Goal: Task Accomplishment & Management: Use online tool/utility

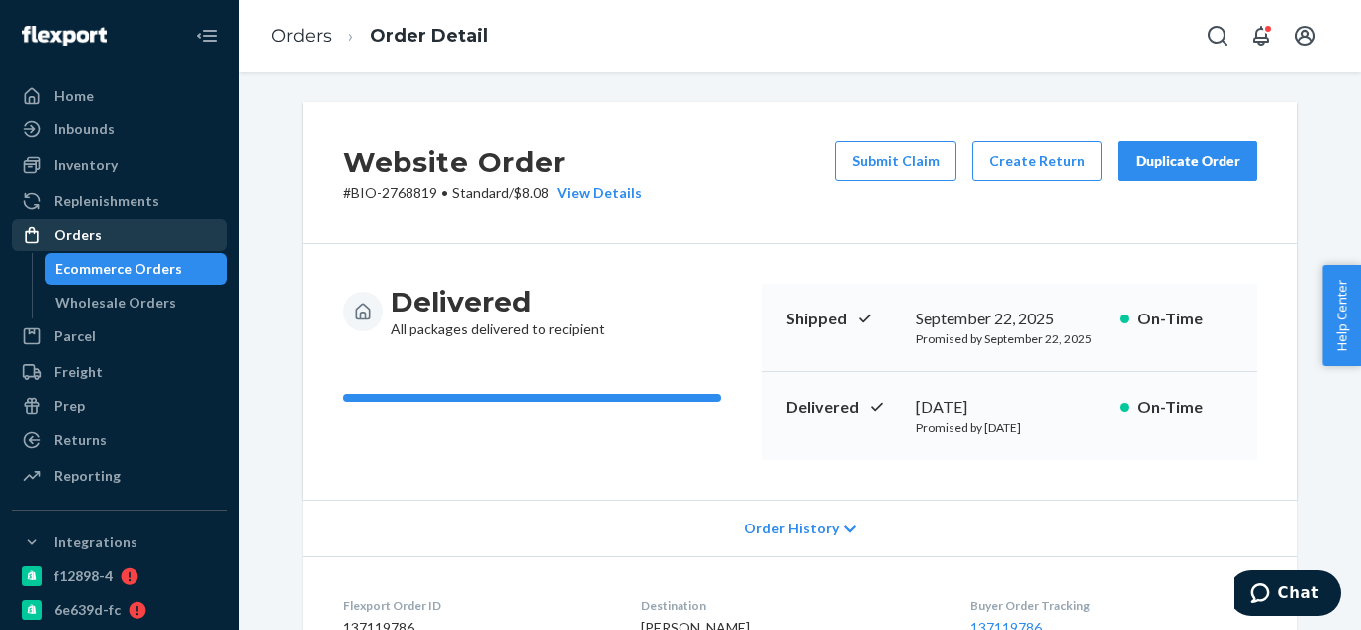
click at [117, 226] on div "Orders" at bounding box center [119, 235] width 211 height 28
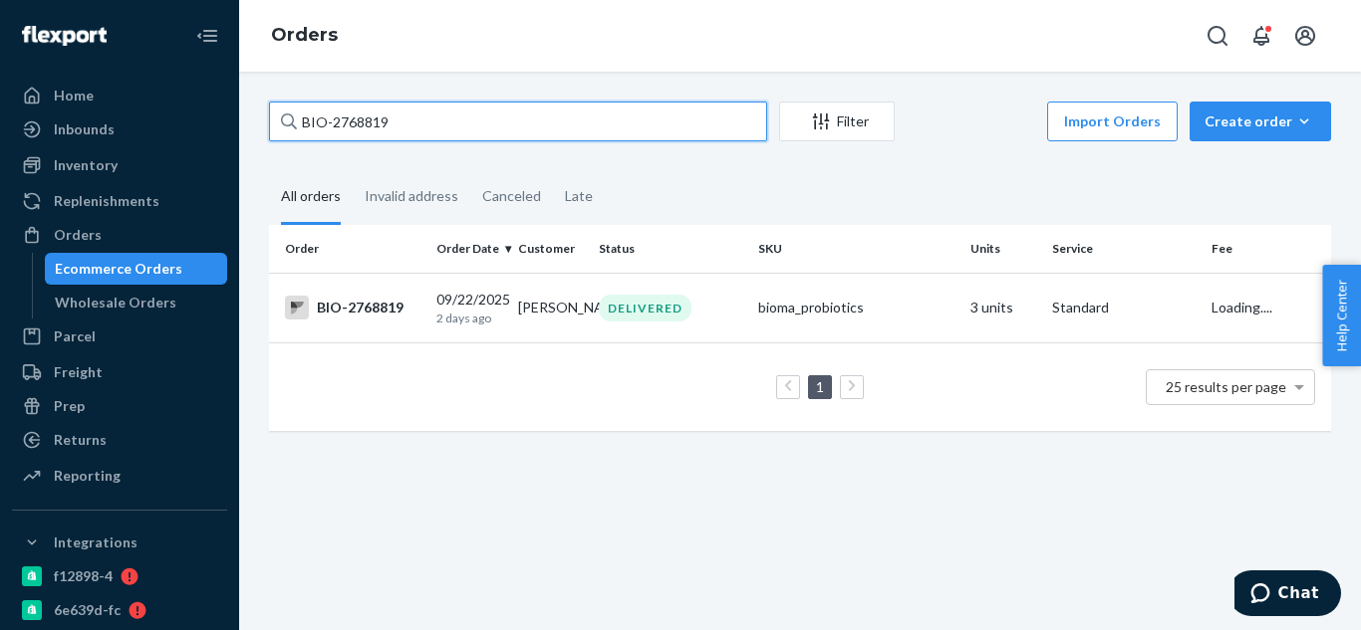
click at [492, 122] on input "BIO-2768819" at bounding box center [518, 122] width 498 height 40
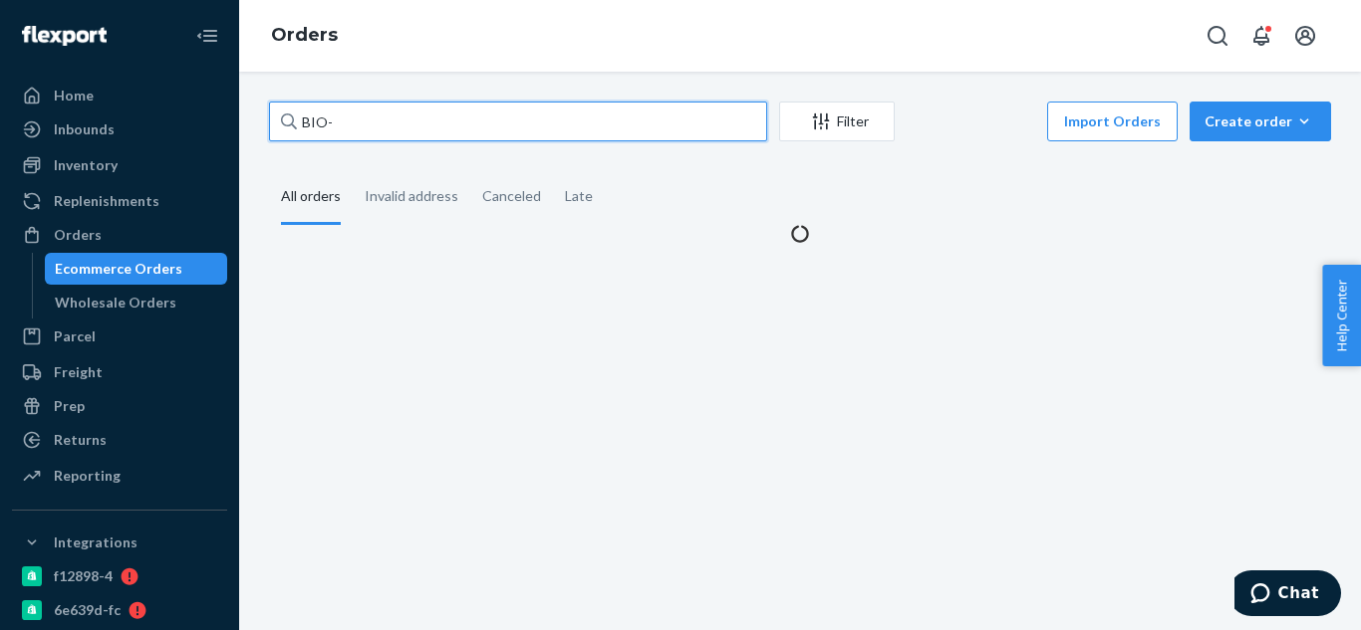
paste input "2756841"
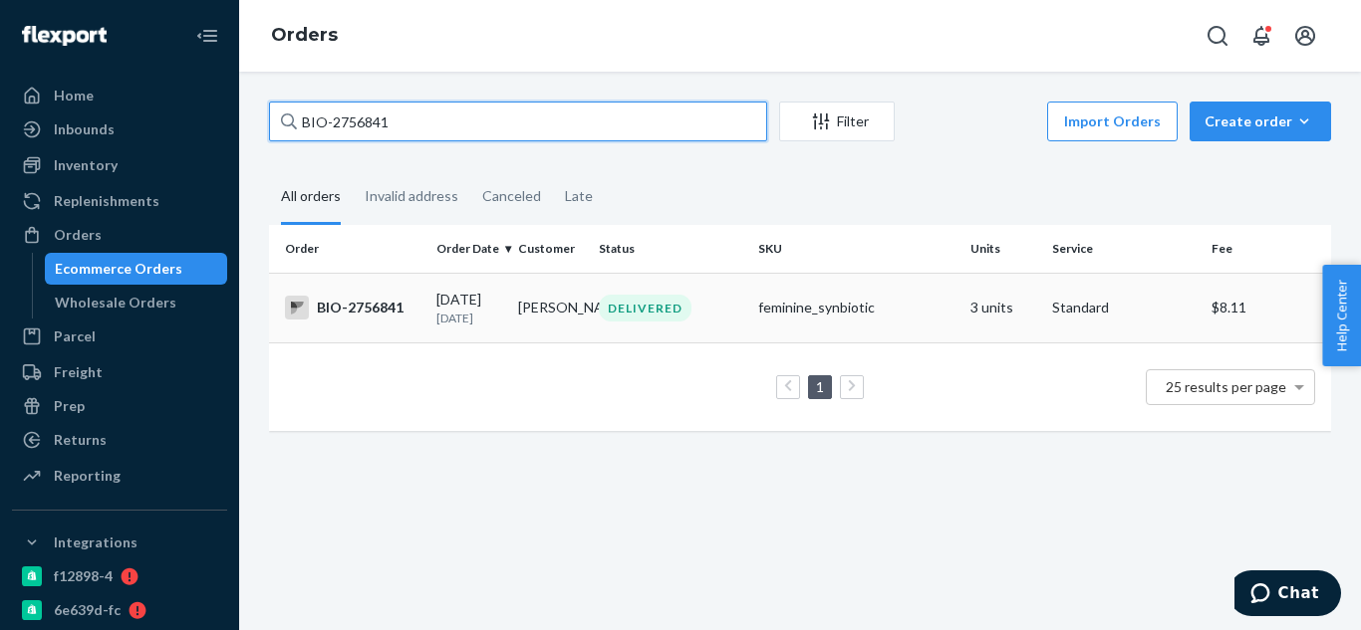
type input "BIO-2756841"
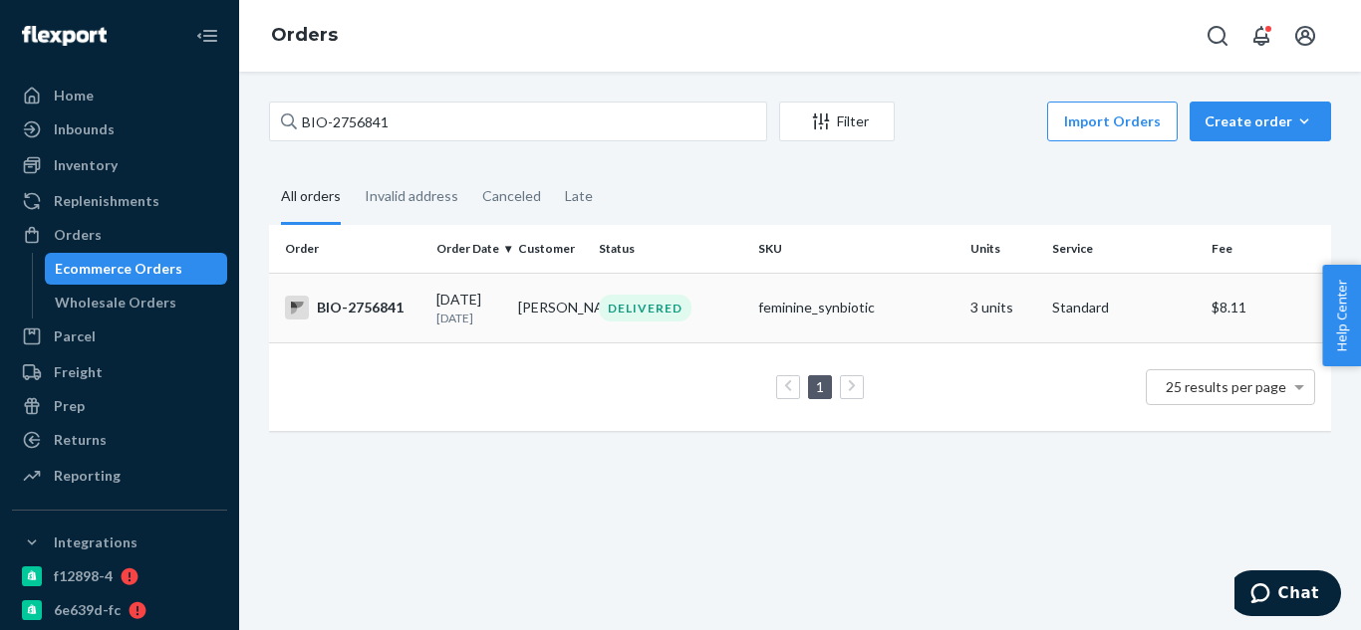
click at [374, 324] on td "BIO-2756841" at bounding box center [348, 308] width 159 height 70
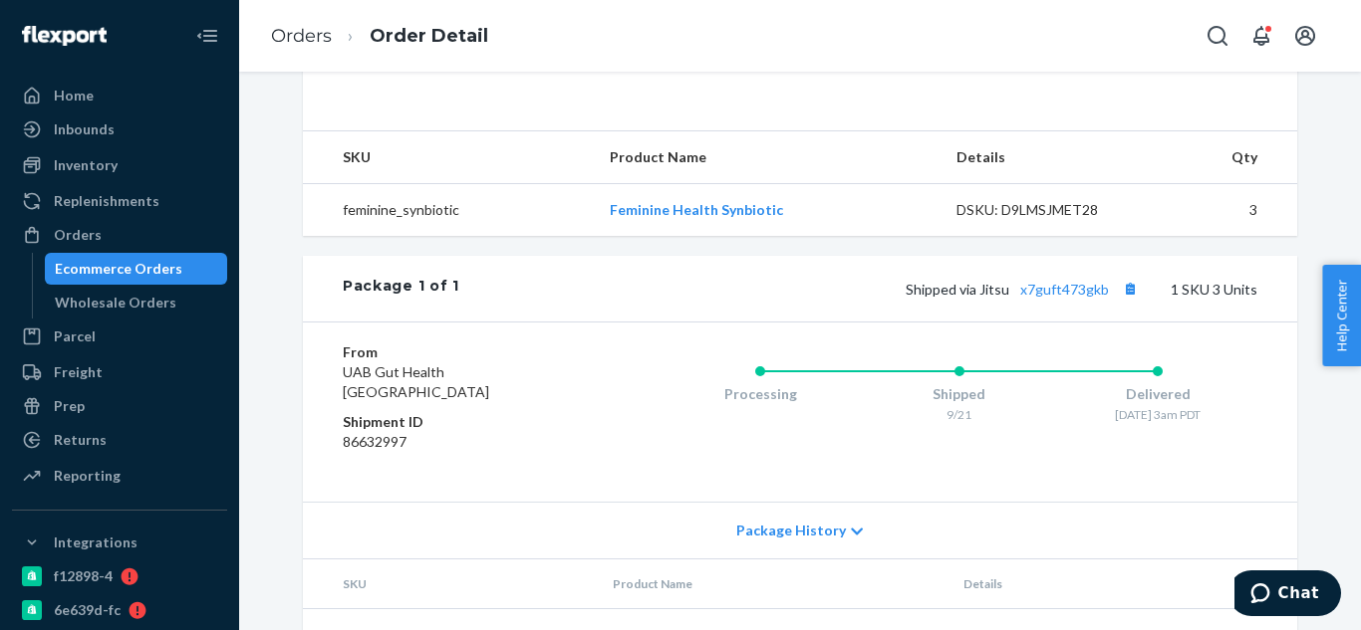
scroll to position [710, 0]
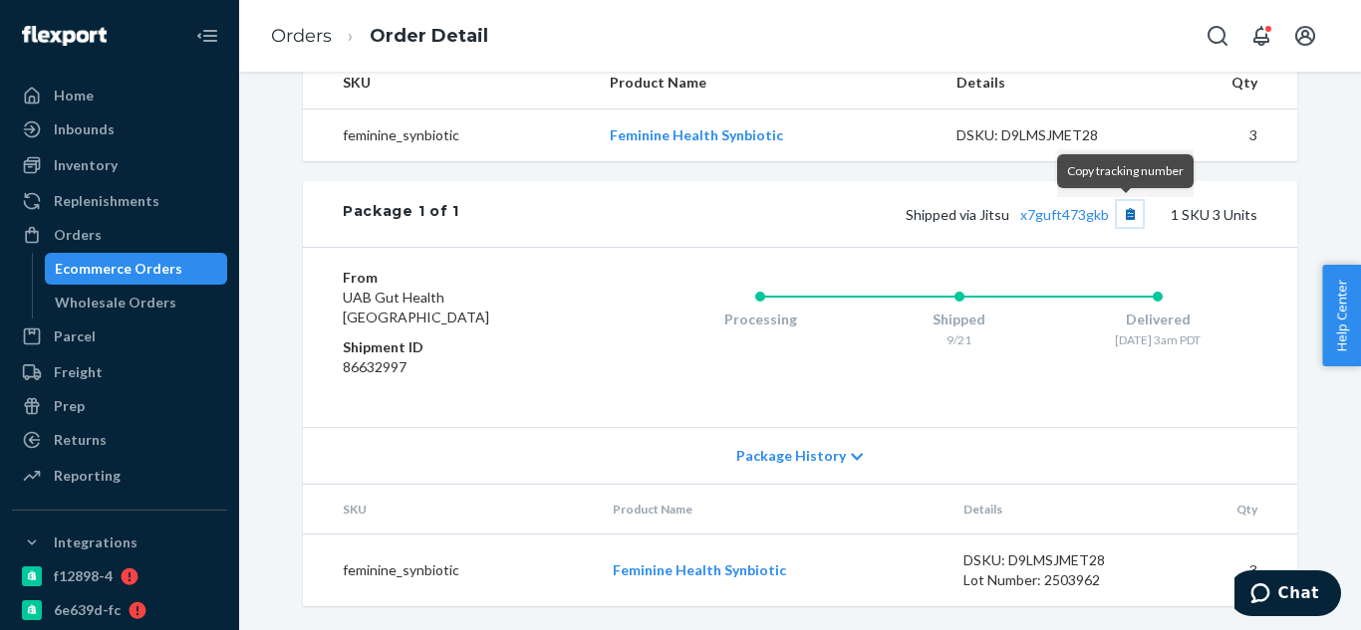
click at [1120, 217] on button "Copy tracking number" at bounding box center [1130, 214] width 26 height 26
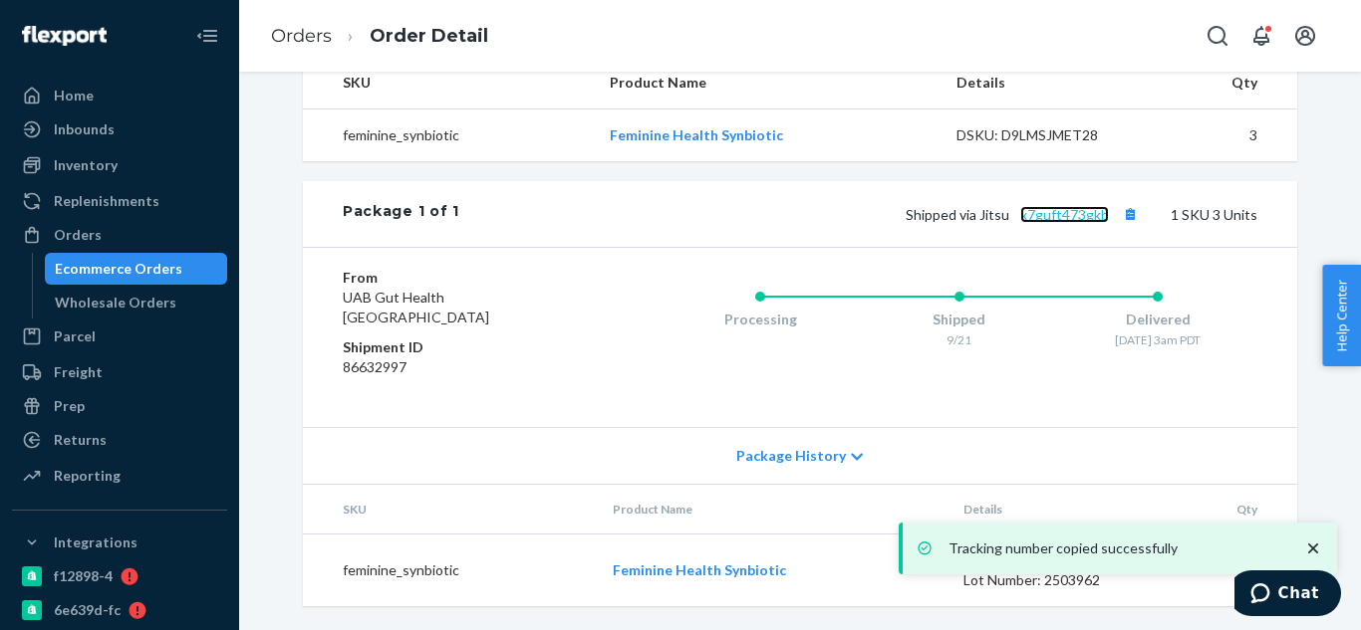
click at [1075, 221] on link "x7guft473gkb" at bounding box center [1064, 214] width 89 height 17
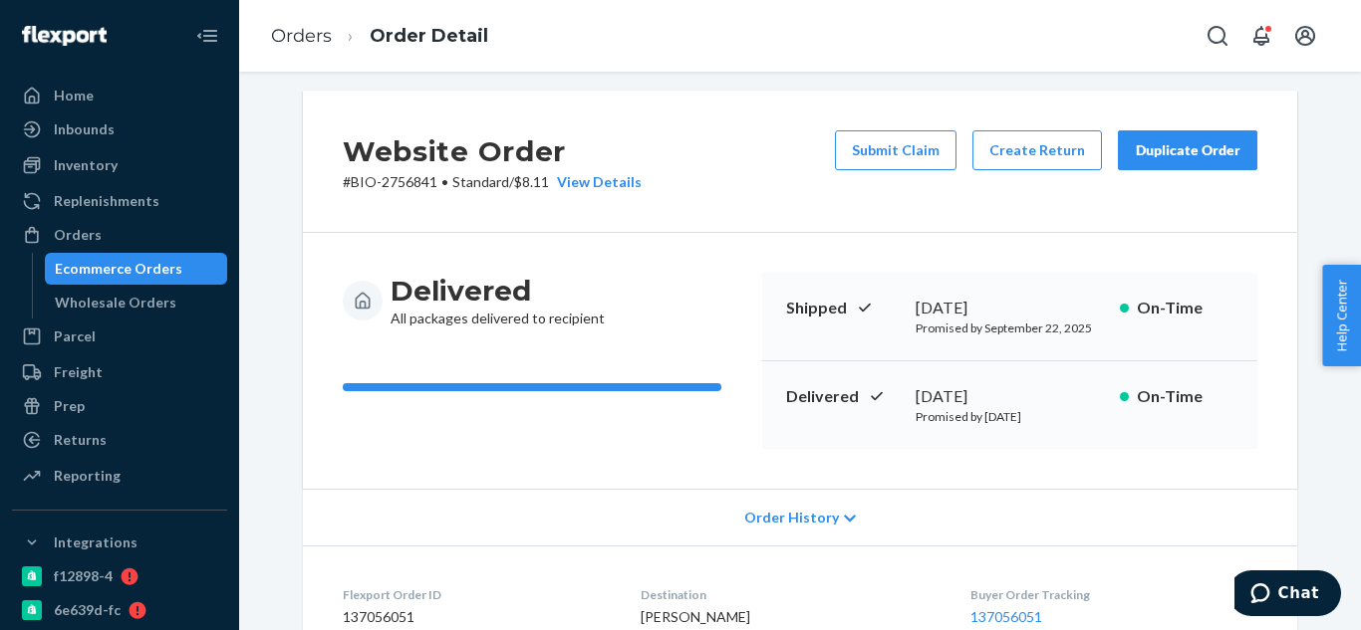
scroll to position [0, 0]
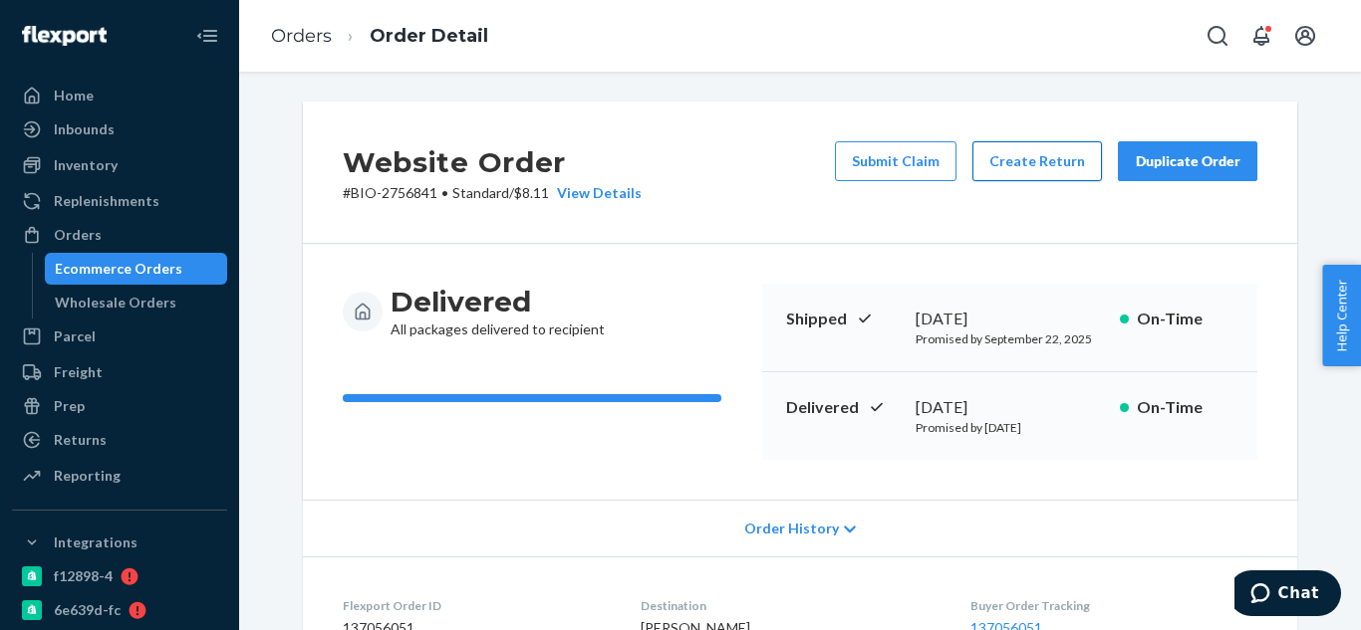
click at [1038, 171] on button "Create Return" at bounding box center [1036, 161] width 129 height 40
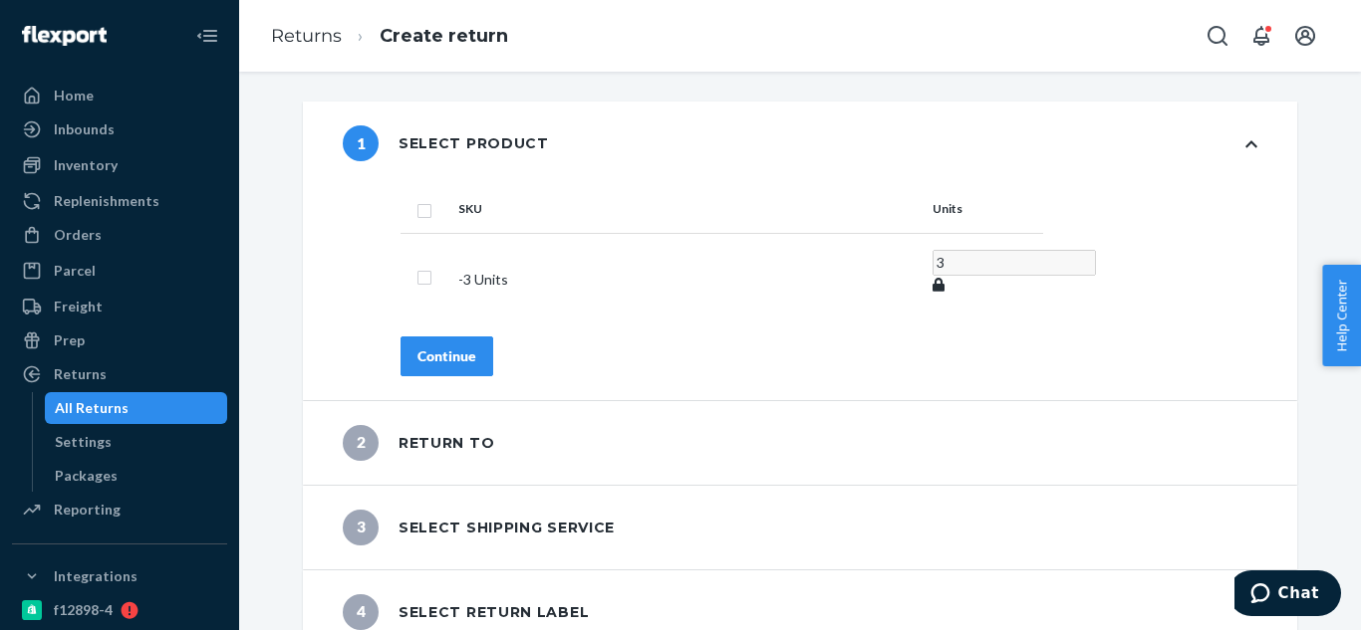
click at [462, 221] on th "SKU" at bounding box center [687, 209] width 474 height 48
click at [419, 273] on input "checkbox" at bounding box center [424, 275] width 16 height 21
checkbox input "true"
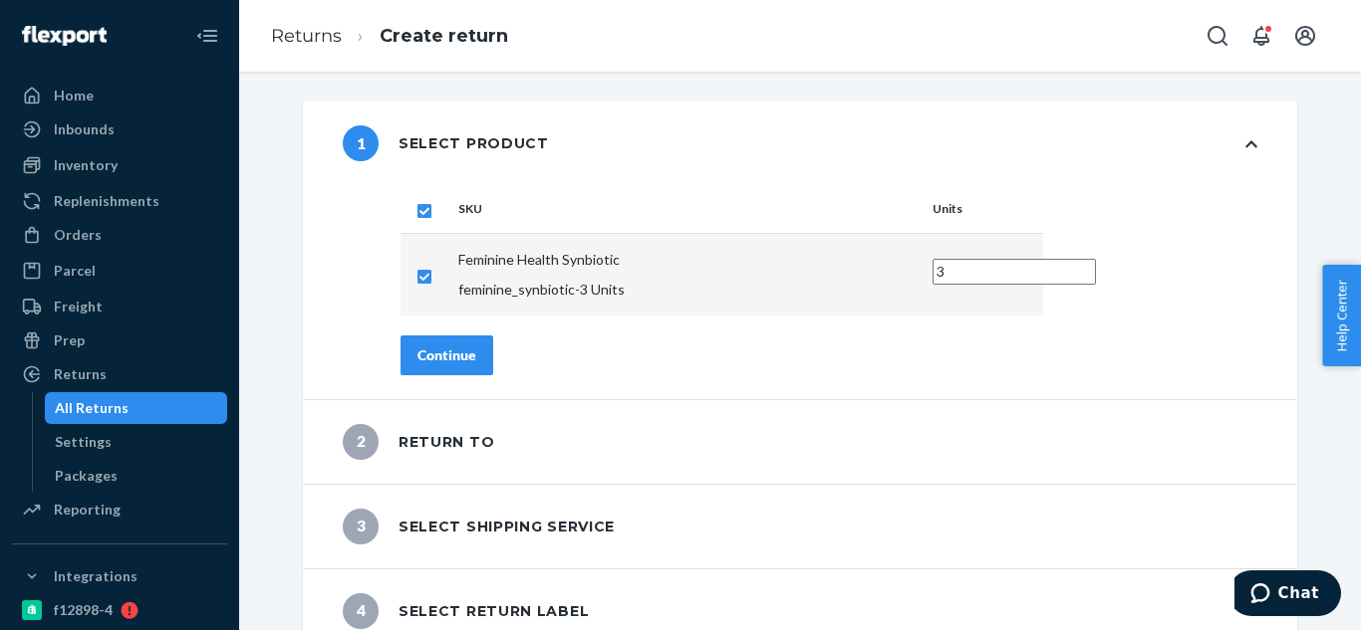
click at [461, 361] on button "Continue" at bounding box center [446, 356] width 93 height 40
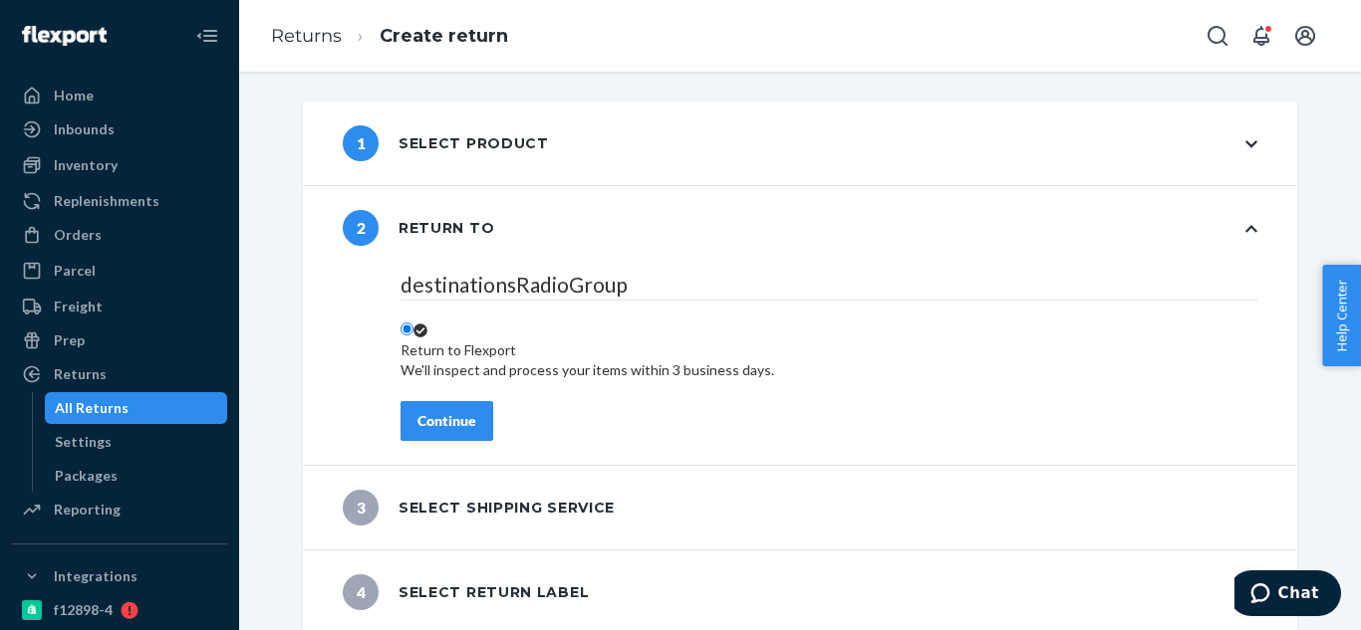
click at [441, 412] on div "Continue" at bounding box center [446, 421] width 59 height 20
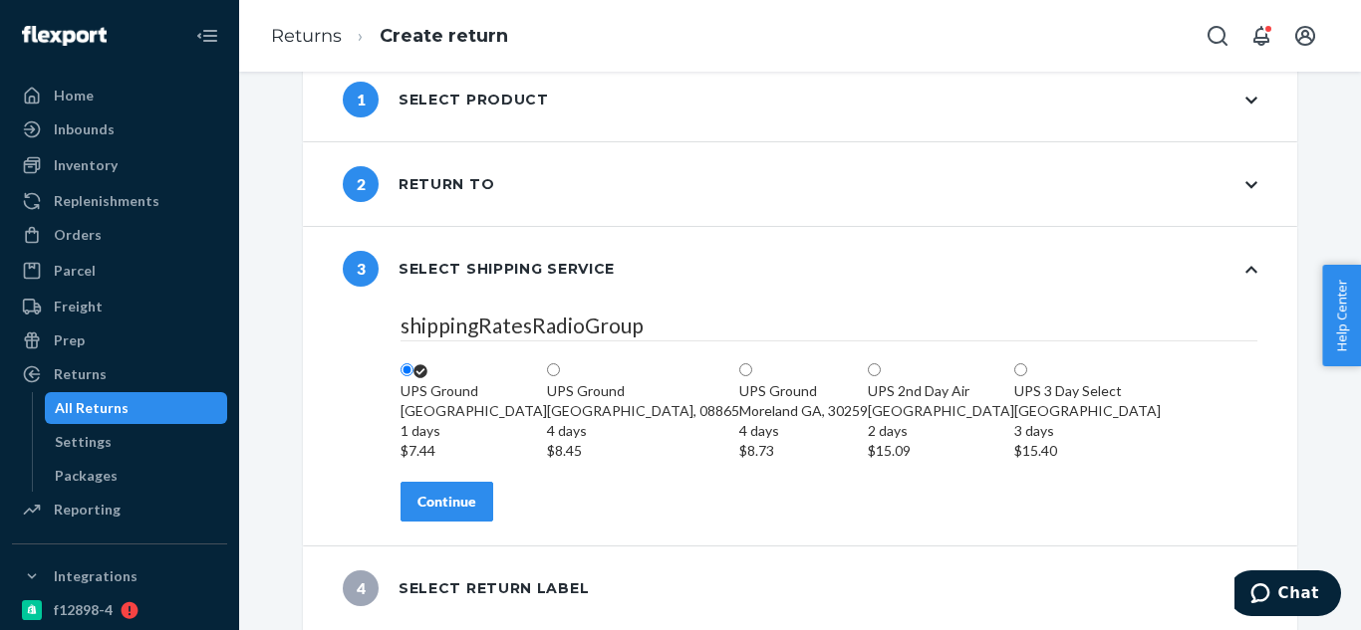
scroll to position [167, 0]
click at [464, 509] on div "Continue" at bounding box center [446, 502] width 59 height 20
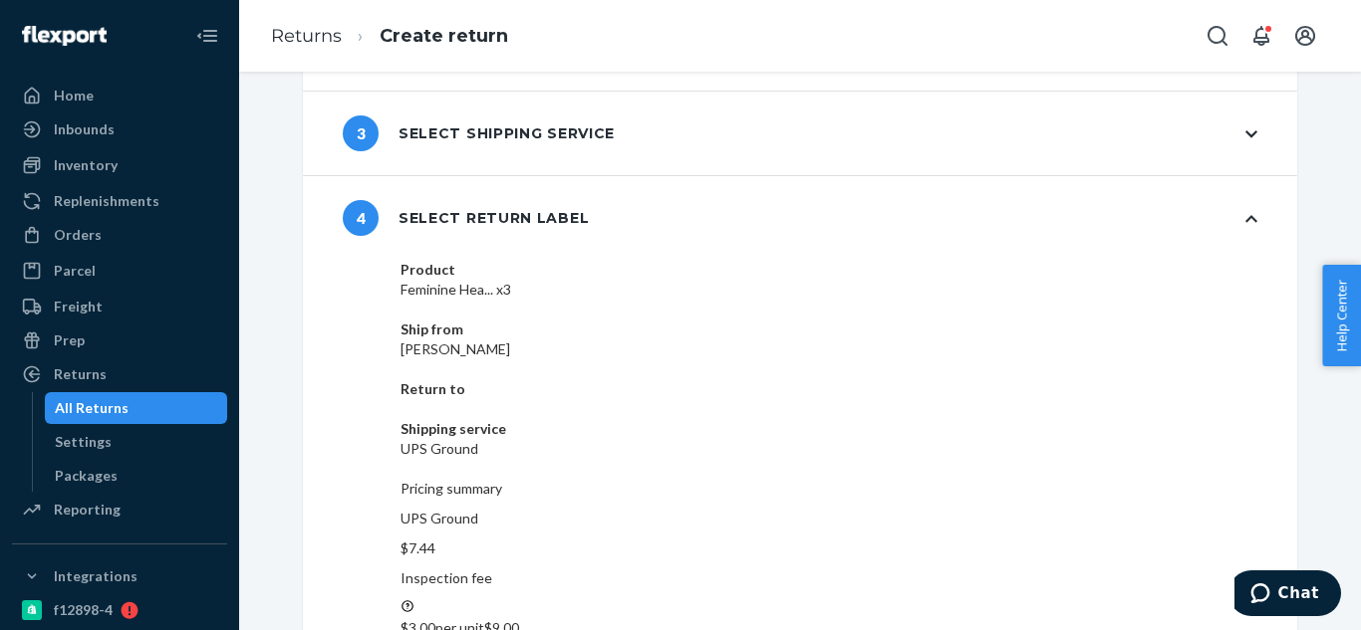
scroll to position [182, 0]
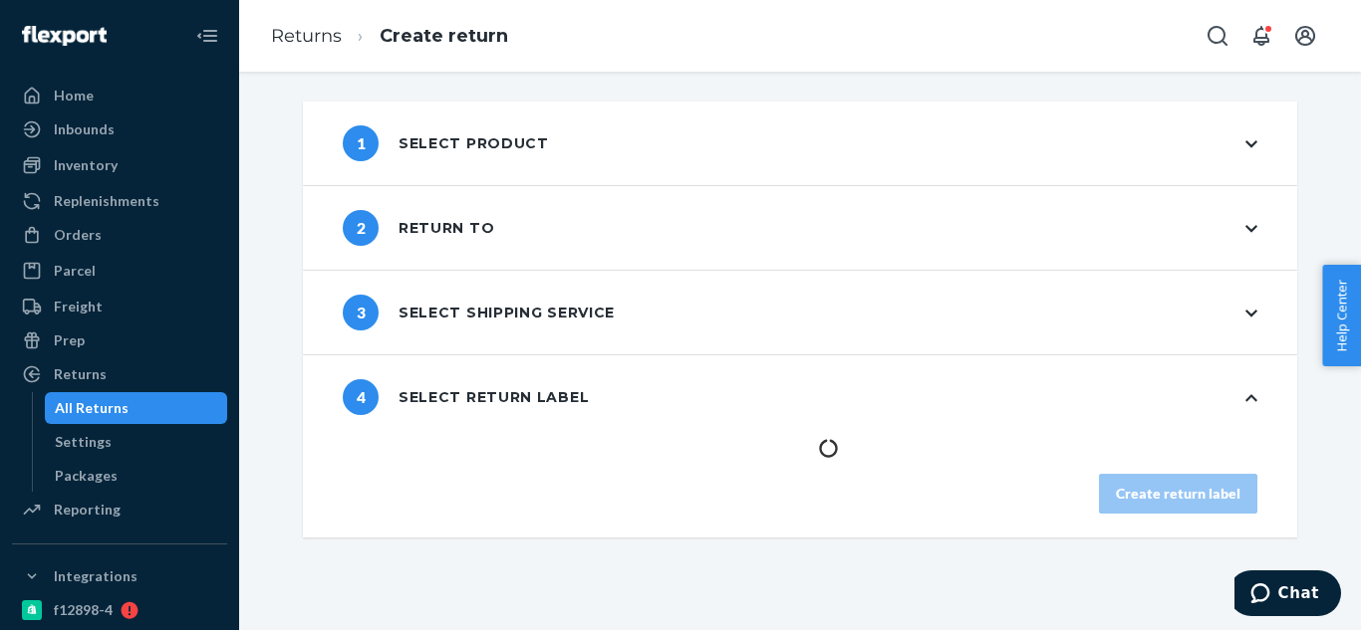
scroll to position [0, 0]
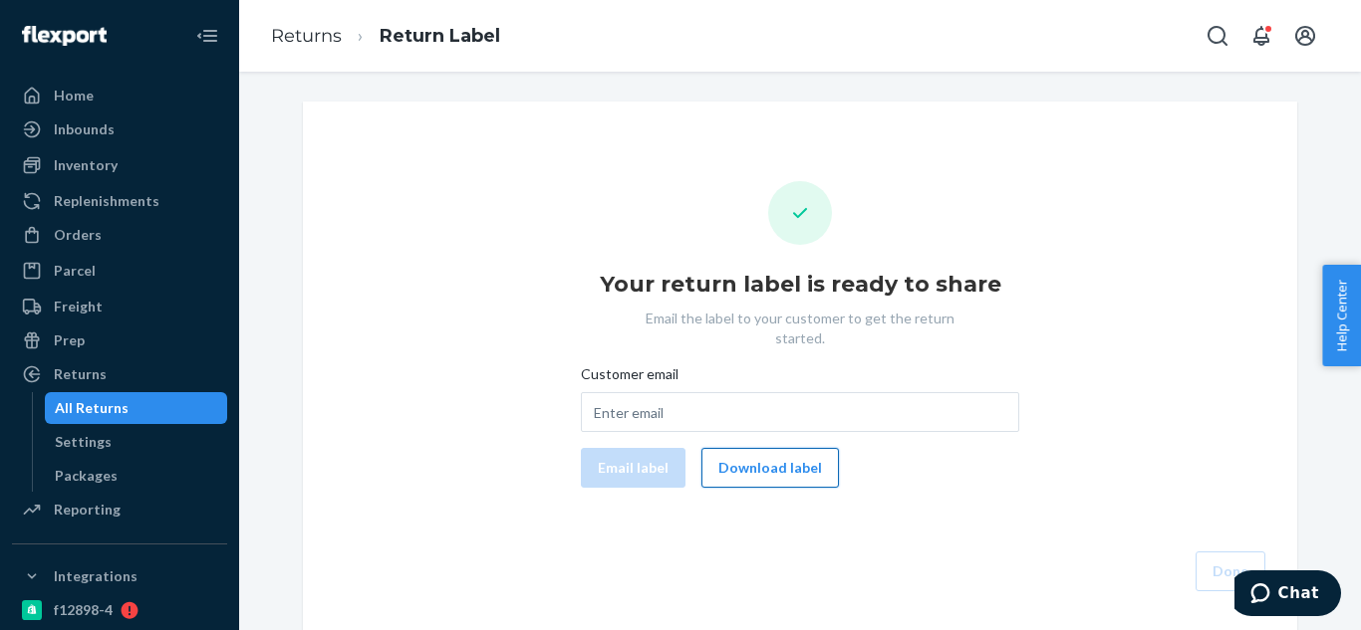
click at [779, 457] on button "Download label" at bounding box center [769, 468] width 137 height 40
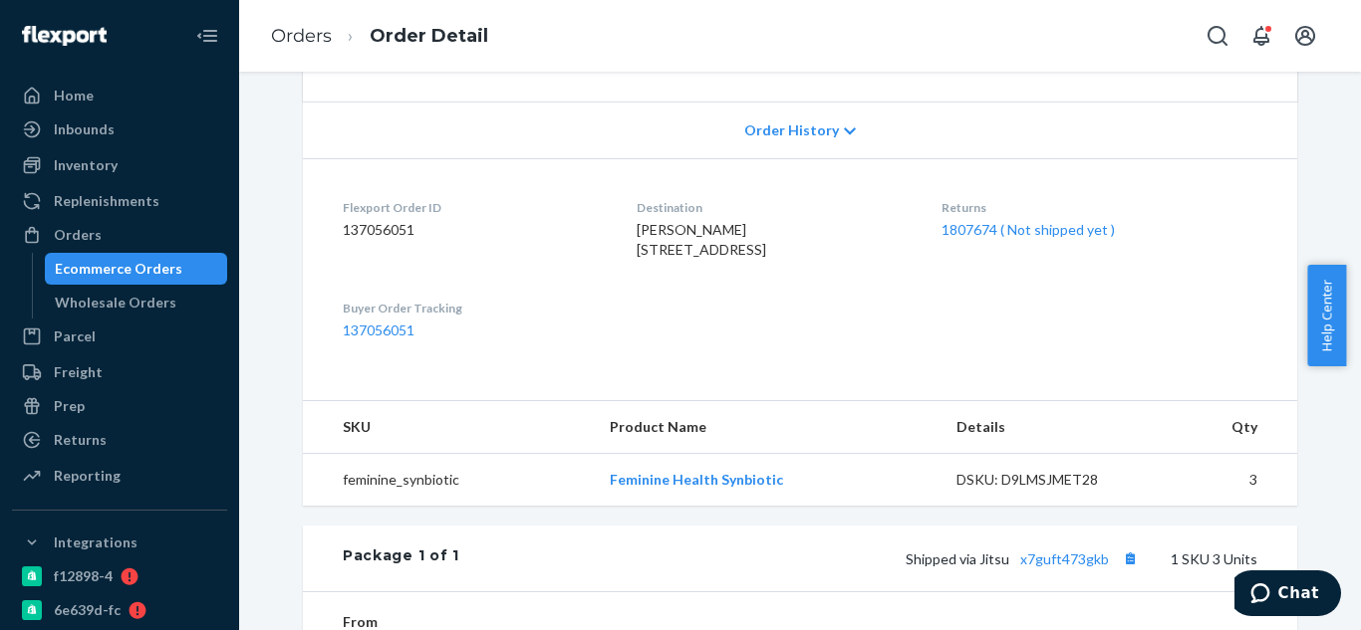
scroll to position [697, 0]
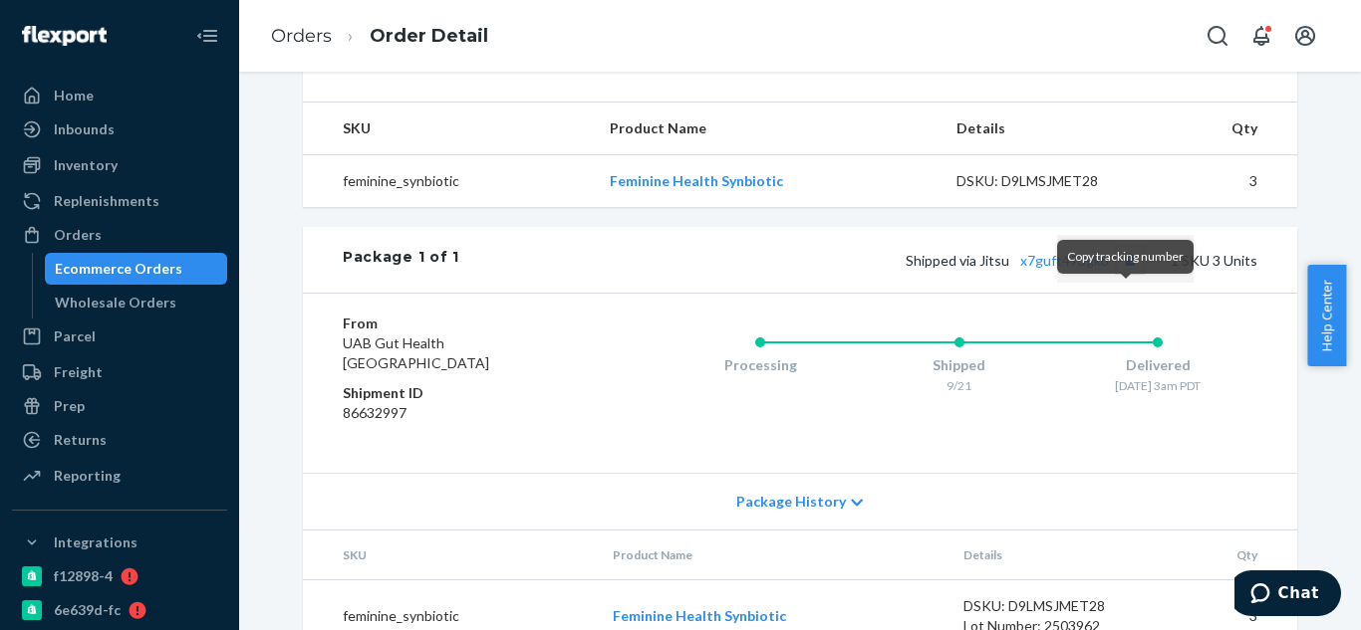
click at [1126, 273] on button "Copy tracking number" at bounding box center [1130, 260] width 26 height 26
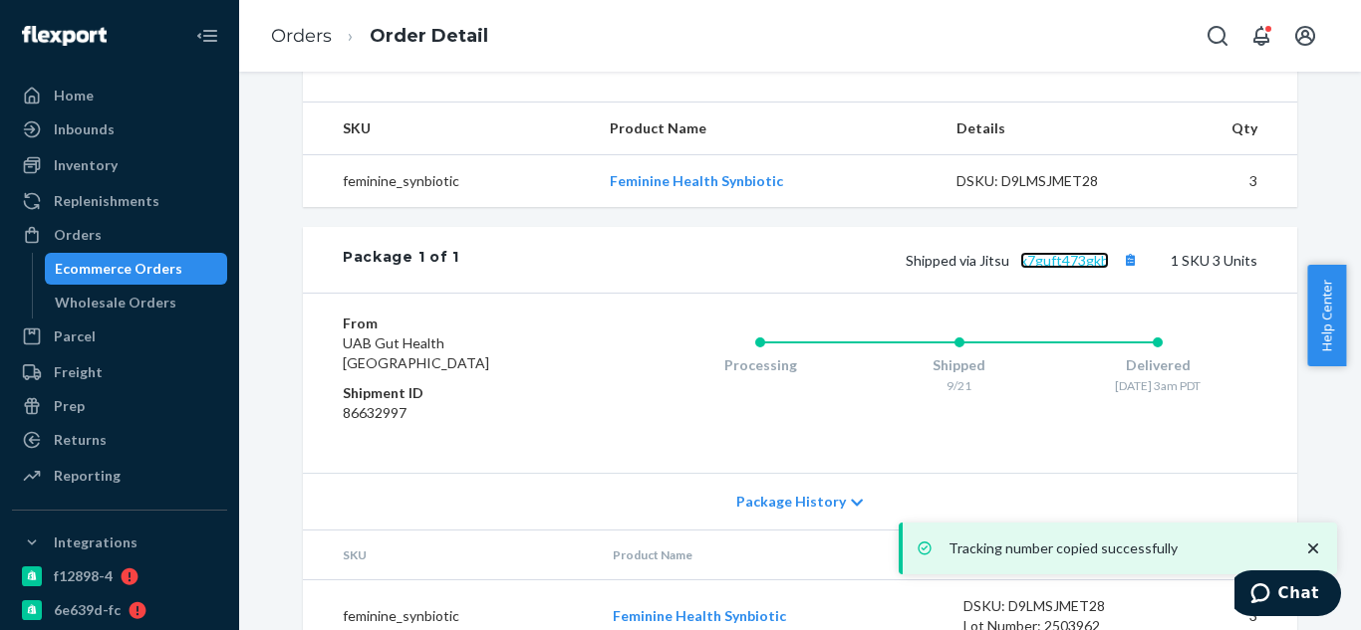
click at [1073, 269] on link "x7guft473gkb" at bounding box center [1064, 260] width 89 height 17
